Goal: Download file/media

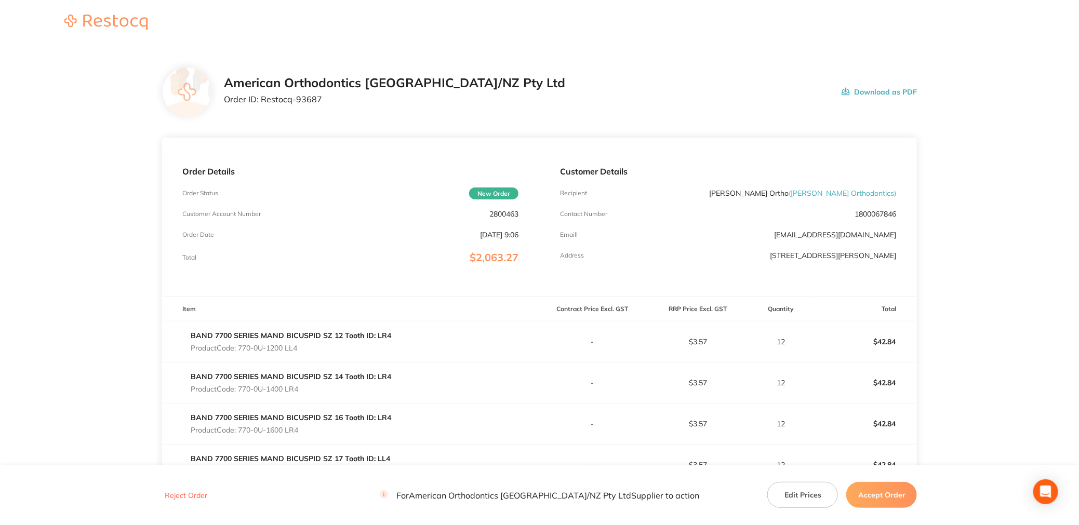
drag, startPoint x: 863, startPoint y: 91, endPoint x: 435, endPoint y: 225, distance: 448.4
click at [863, 91] on button "Download as PDF" at bounding box center [879, 92] width 75 height 32
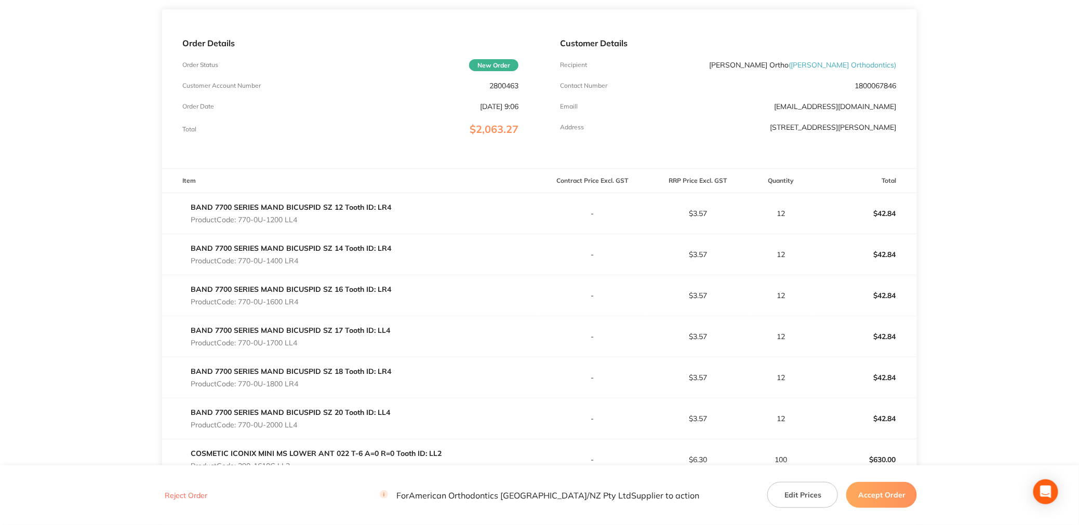
scroll to position [187, 0]
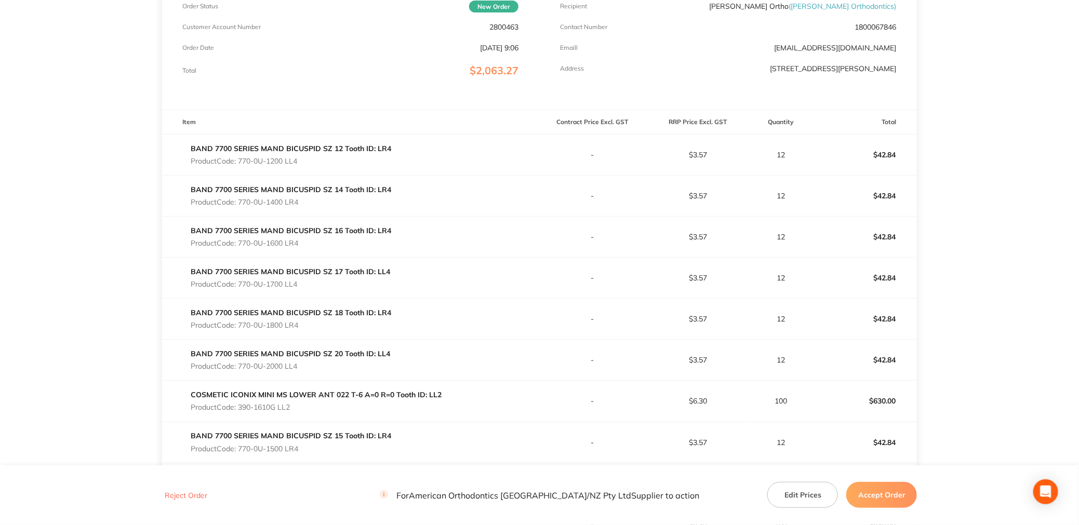
drag, startPoint x: 316, startPoint y: 164, endPoint x: 180, endPoint y: 154, distance: 136.5
click at [180, 154] on div "BAND 7700 SERIES MAND BICUSPID SZ 12 Tooth ID: LR4 Product Code: 770-0U-1200 LL4" at bounding box center [351, 154] width 378 height 29
copy div "BAND 7700 SERIES MAND BICUSPID SZ 12 Tooth ID: LR4 Product Code: 770-0U-1200 LL4"
